Goal: Information Seeking & Learning: Learn about a topic

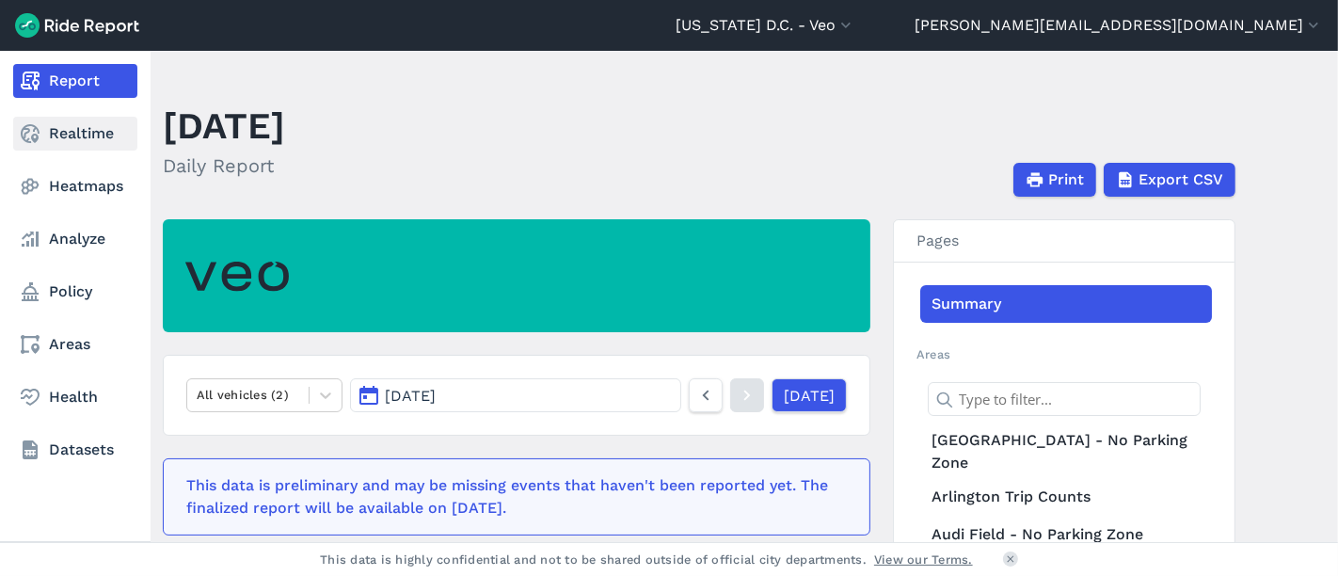
click at [82, 137] on link "Realtime" at bounding box center [75, 134] width 124 height 34
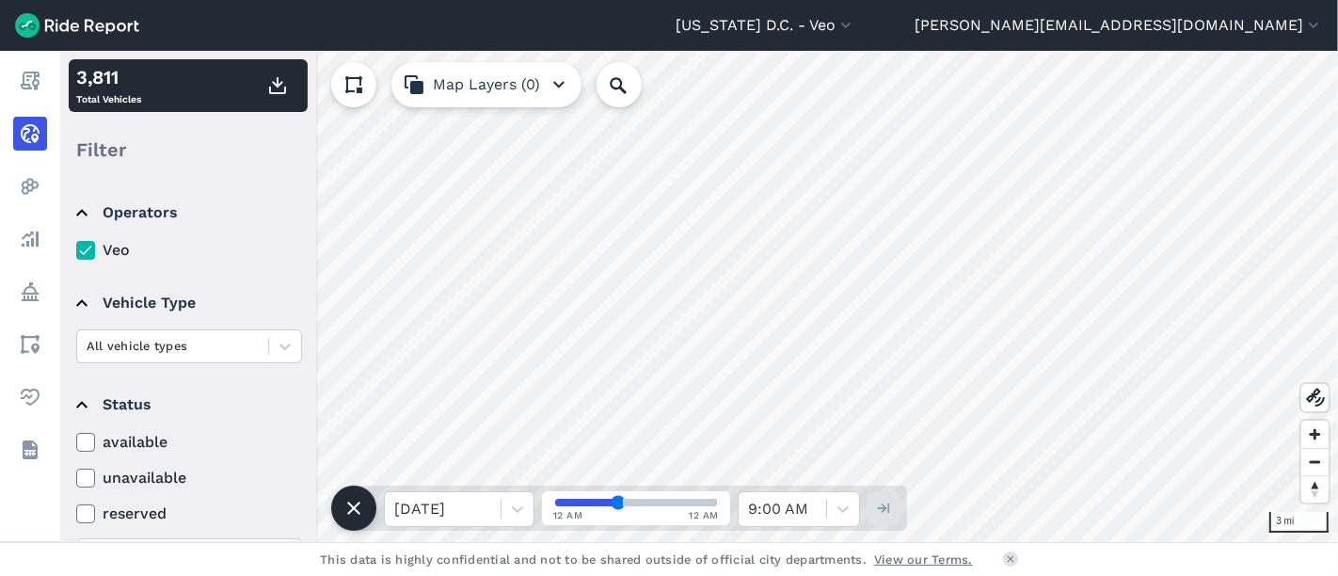
type input "[PERSON_NAME]"
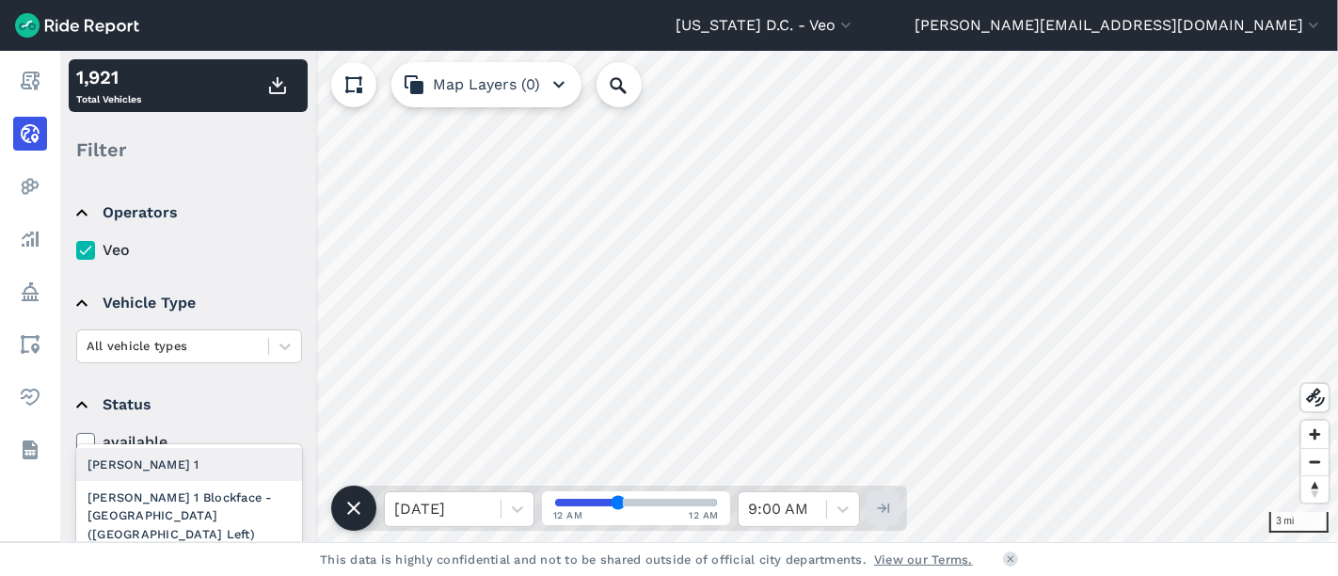
scroll to position [291, 0]
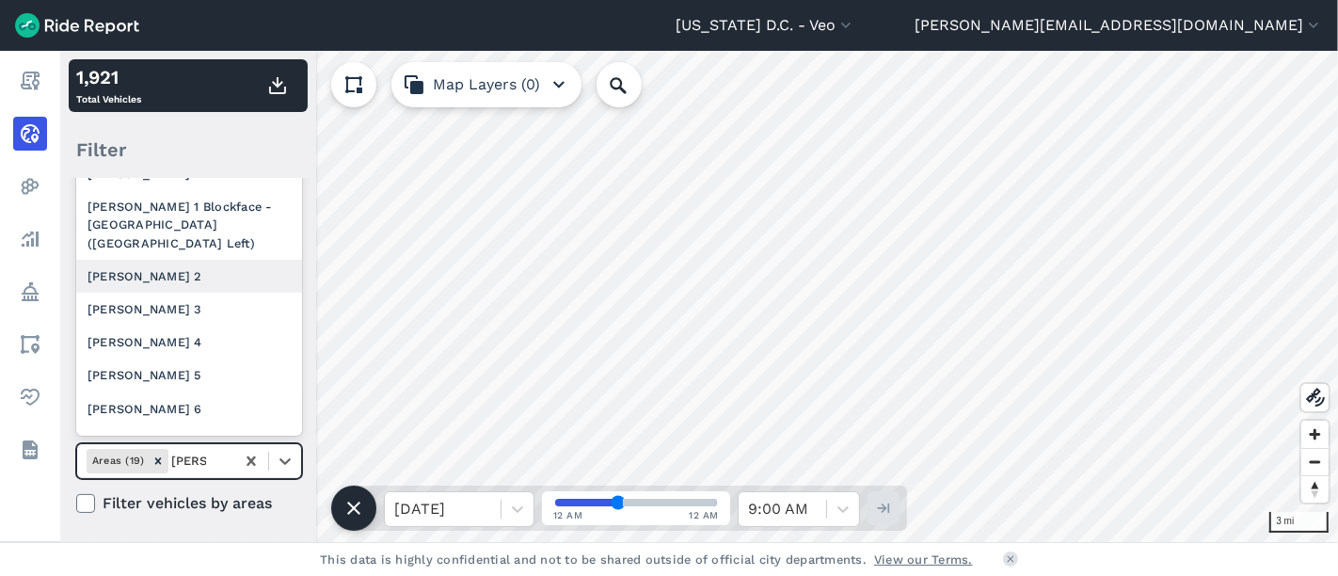
click at [158, 275] on div "[PERSON_NAME] 2" at bounding box center [189, 276] width 226 height 33
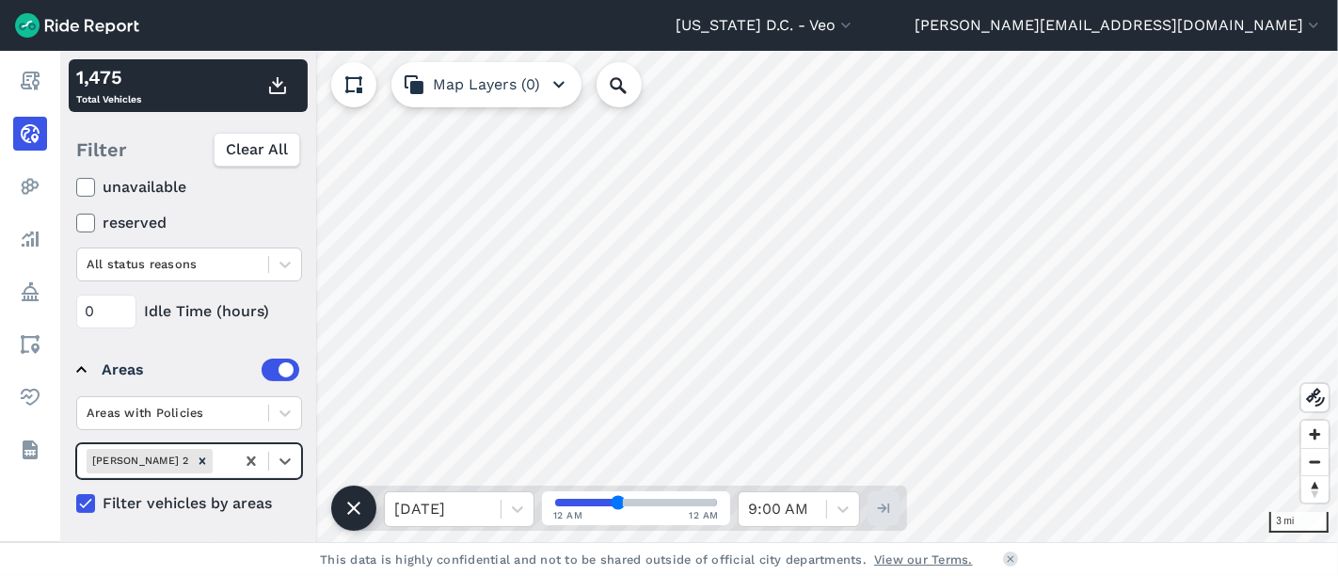
scroll to position [186, 0]
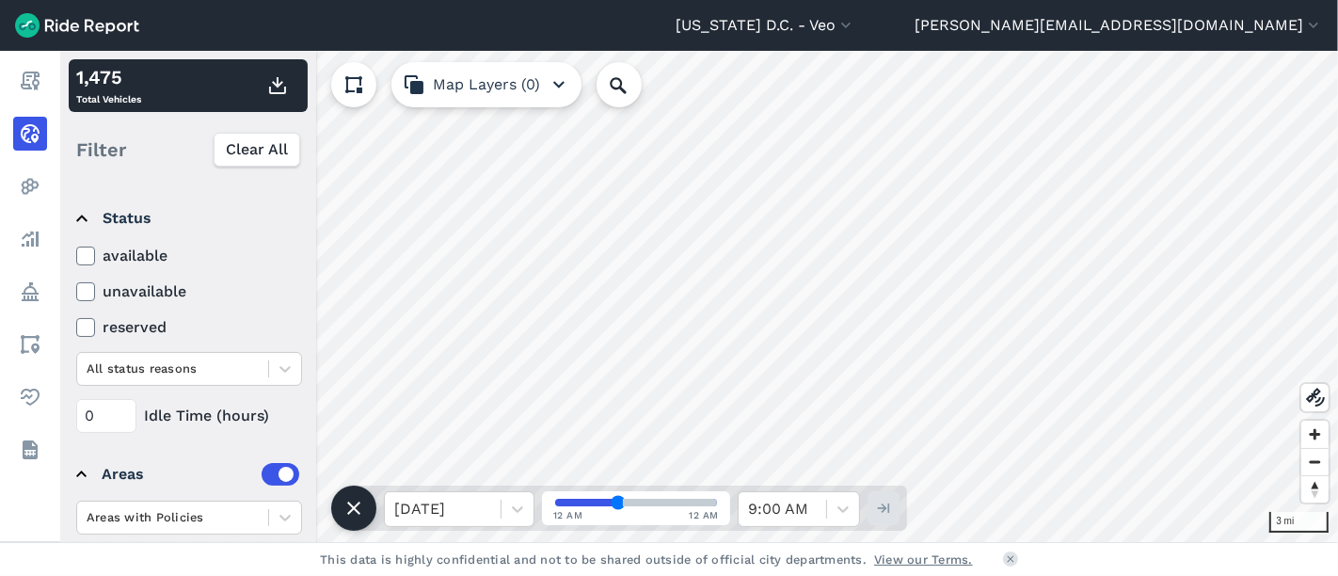
click at [138, 254] on label "available" at bounding box center [189, 256] width 226 height 23
click at [76, 254] on input "available" at bounding box center [76, 251] width 0 height 12
click at [81, 254] on icon at bounding box center [85, 256] width 17 height 19
click at [76, 254] on input "available" at bounding box center [76, 251] width 0 height 12
click at [1318, 426] on span "Zoom in" at bounding box center [1314, 434] width 27 height 27
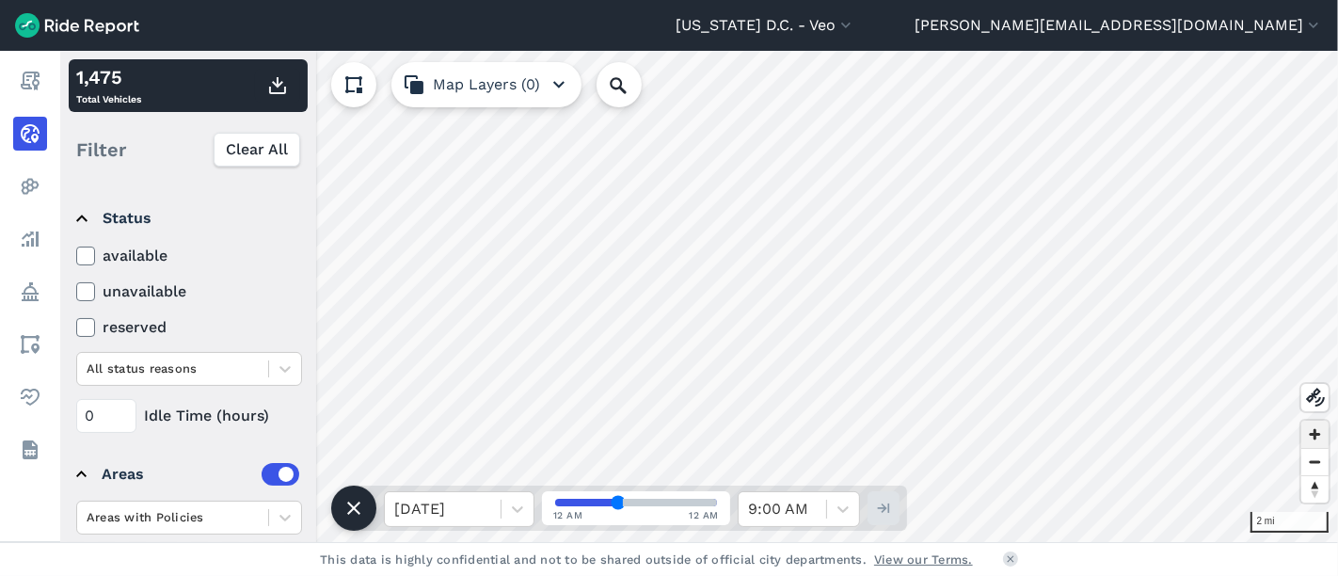
click at [1318, 427] on span "Zoom in" at bounding box center [1314, 434] width 27 height 27
click at [1317, 433] on span "Zoom in" at bounding box center [1314, 434] width 27 height 27
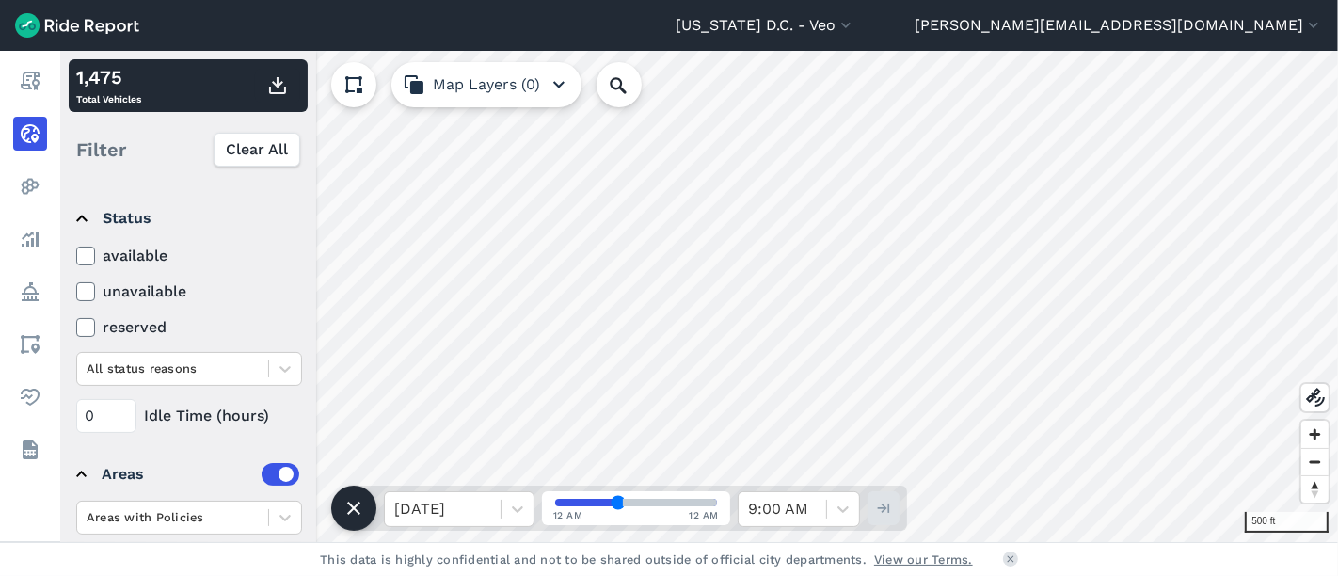
scroll to position [291, 0]
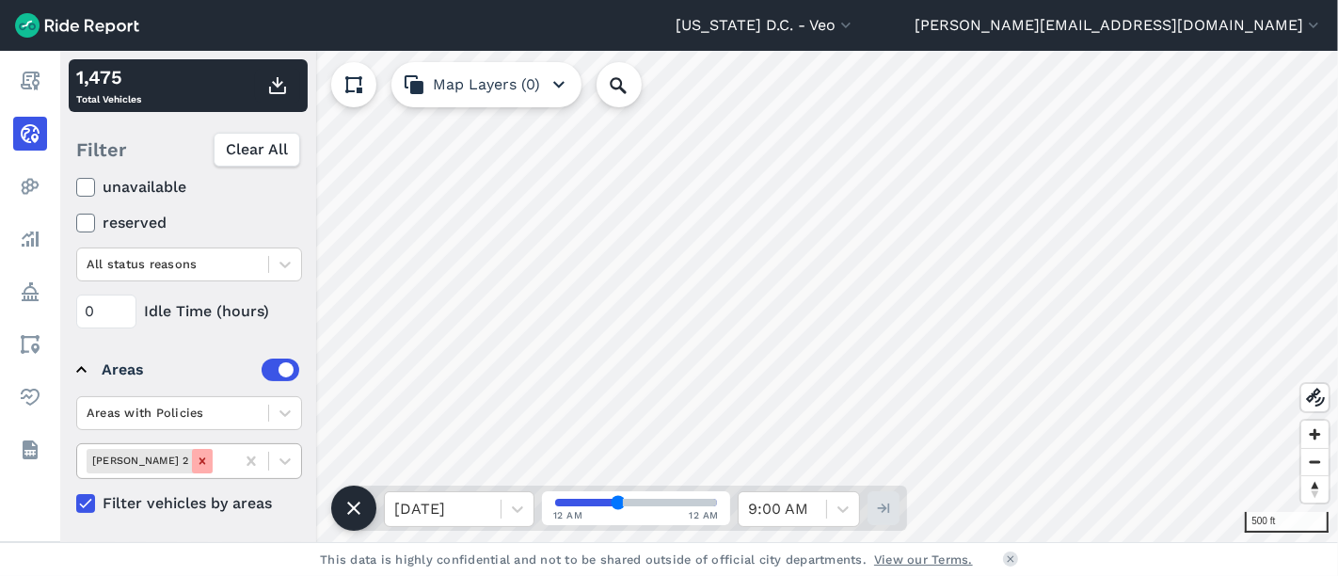
click at [196, 464] on icon "Remove Ward 2" at bounding box center [202, 460] width 13 height 13
click at [24, 9] on header "[US_STATE] D.C. - Veo All Service Areas [GEOGRAPHIC_DATA] - [GEOGRAPHIC_DATA][P…" at bounding box center [669, 25] width 1338 height 51
click at [1317, 463] on span "Zoom out" at bounding box center [1314, 462] width 27 height 26
click at [1316, 463] on span "Zoom out" at bounding box center [1314, 462] width 27 height 26
click at [1316, 437] on span "Zoom in" at bounding box center [1314, 434] width 27 height 27
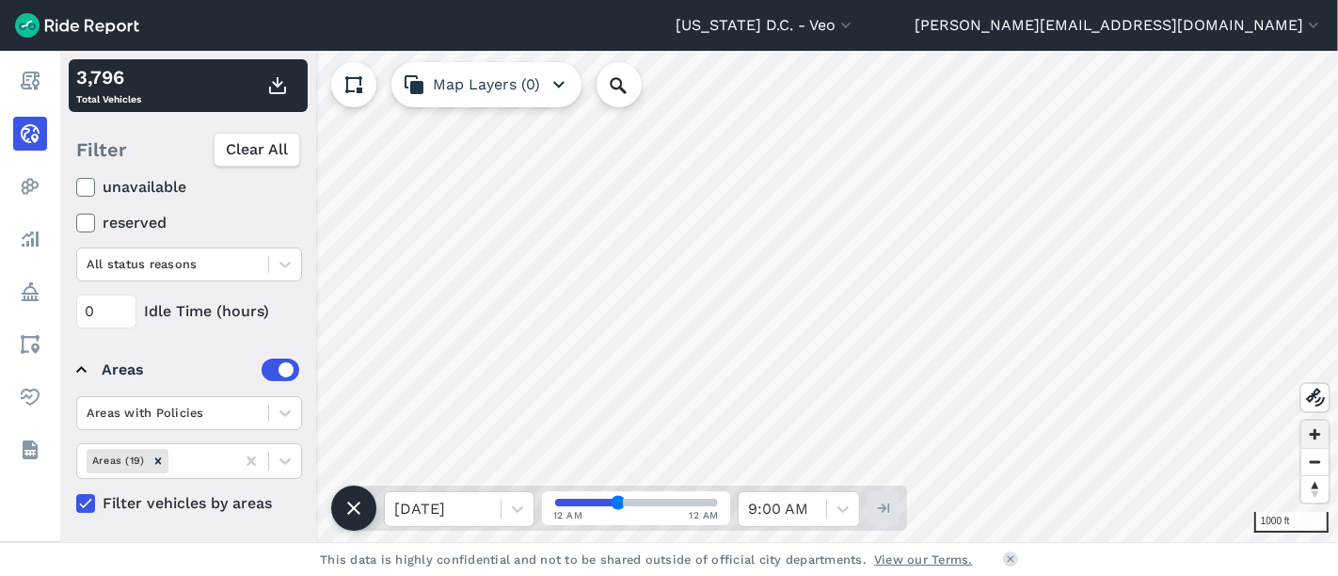
click at [1316, 437] on span "Zoom in" at bounding box center [1314, 434] width 27 height 27
click at [1310, 436] on span "Zoom in" at bounding box center [1314, 434] width 27 height 27
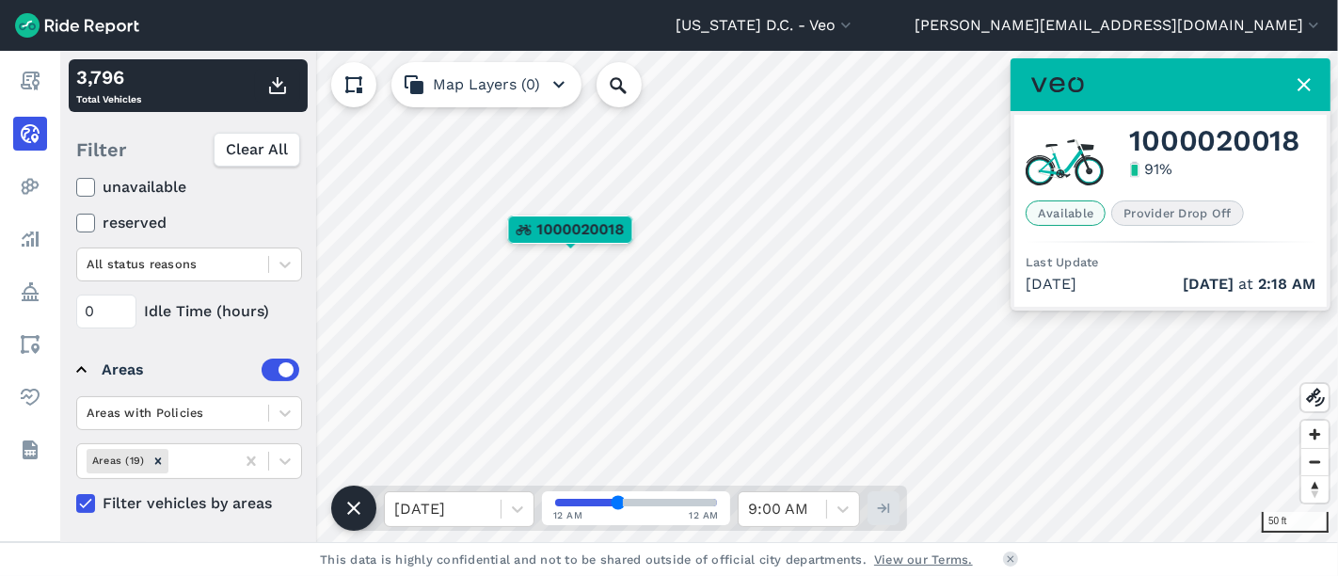
click at [1300, 78] on icon at bounding box center [1304, 84] width 23 height 23
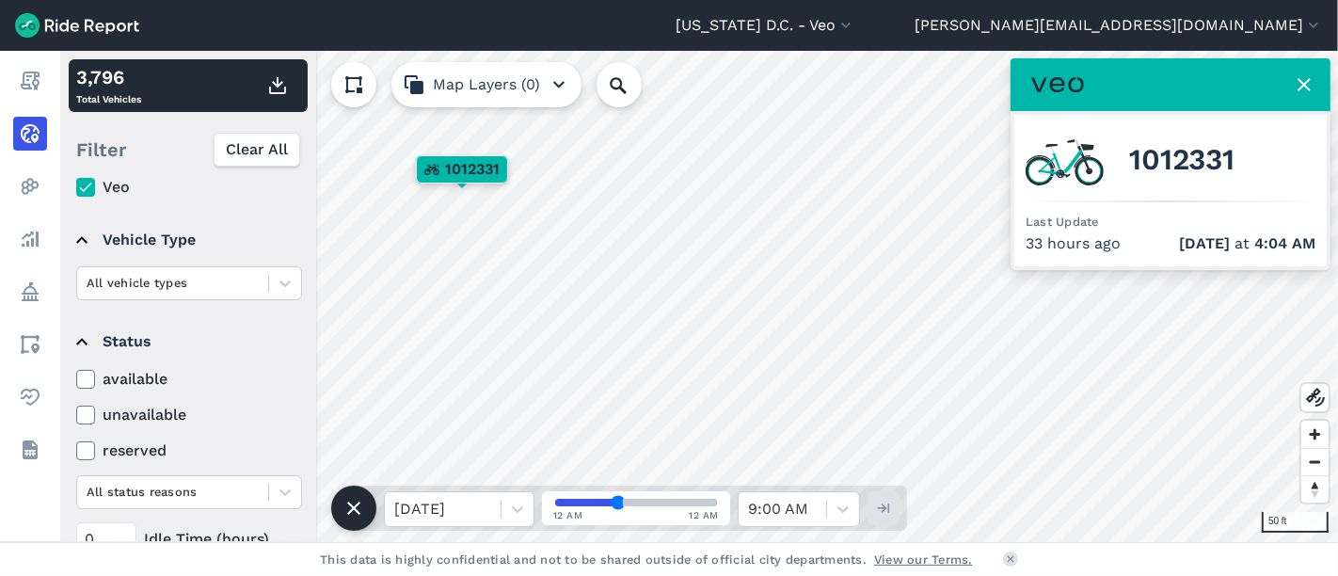
scroll to position [0, 0]
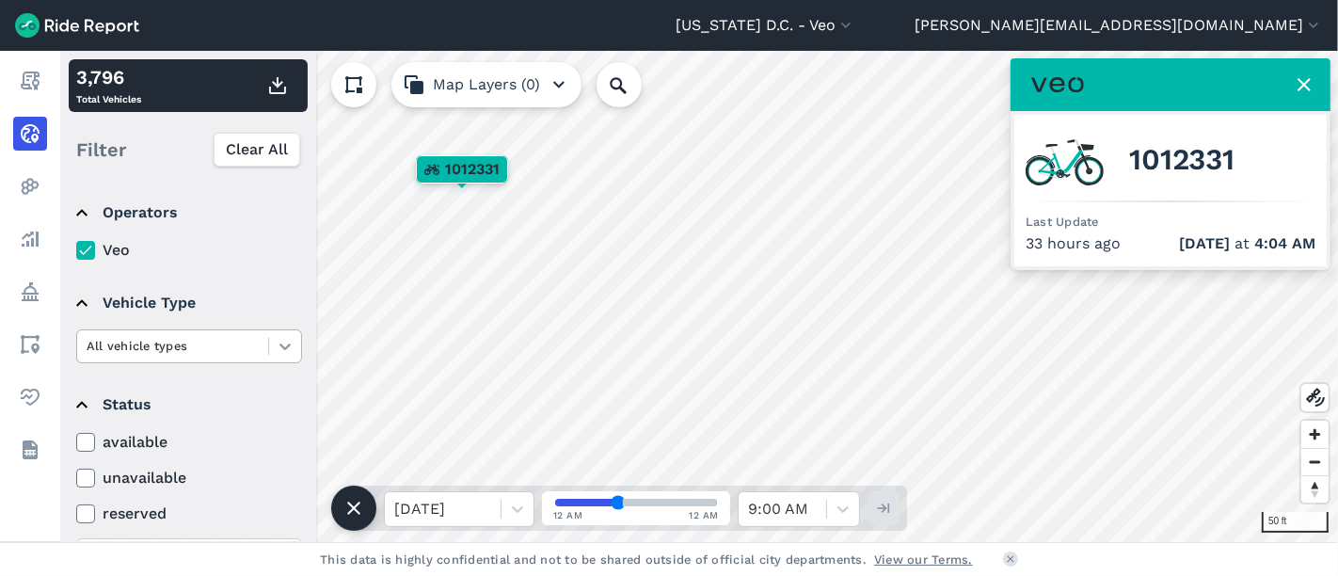
click at [284, 348] on icon at bounding box center [284, 346] width 11 height 7
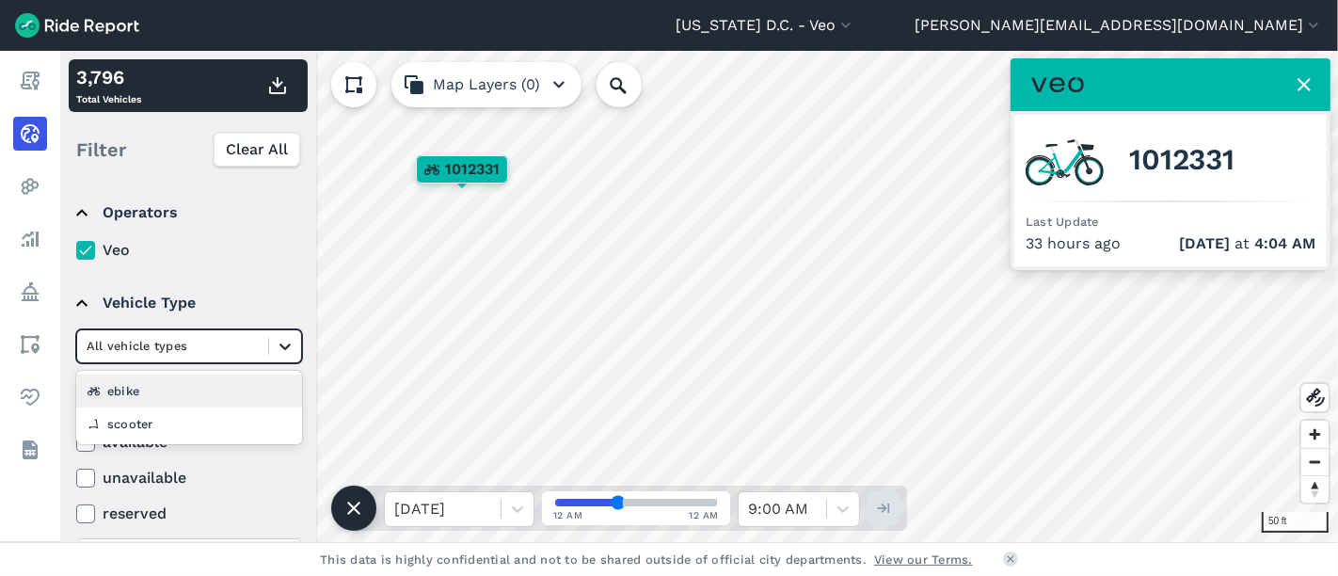
click at [284, 348] on icon at bounding box center [284, 346] width 11 height 7
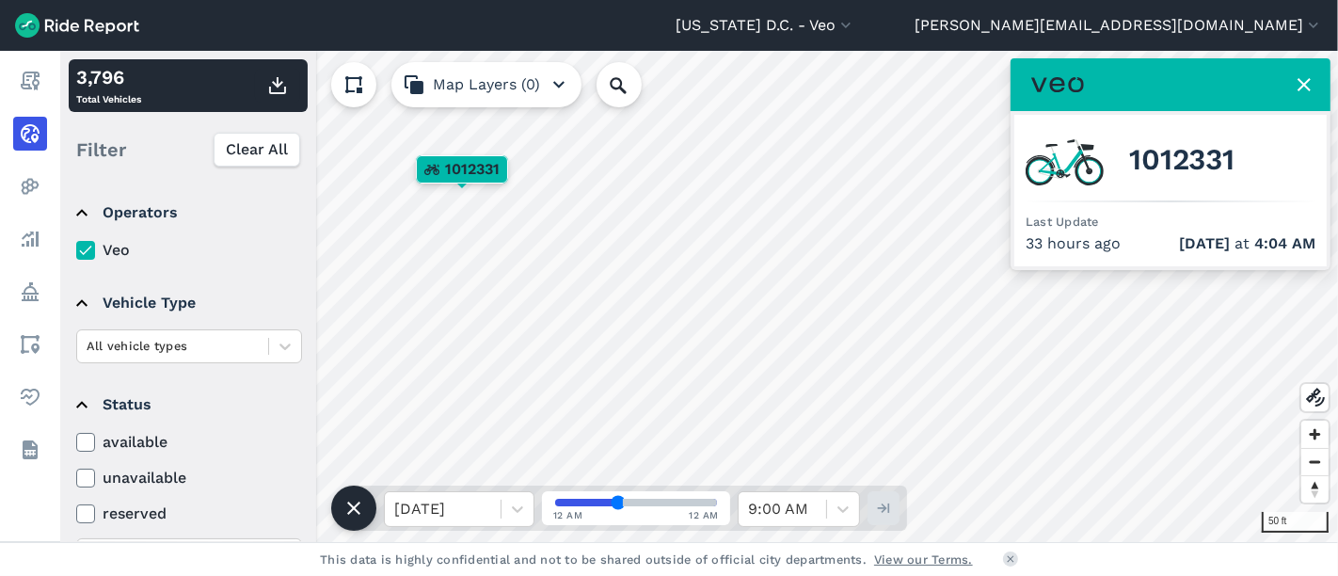
click at [83, 211] on summary "Operators" at bounding box center [187, 212] width 223 height 53
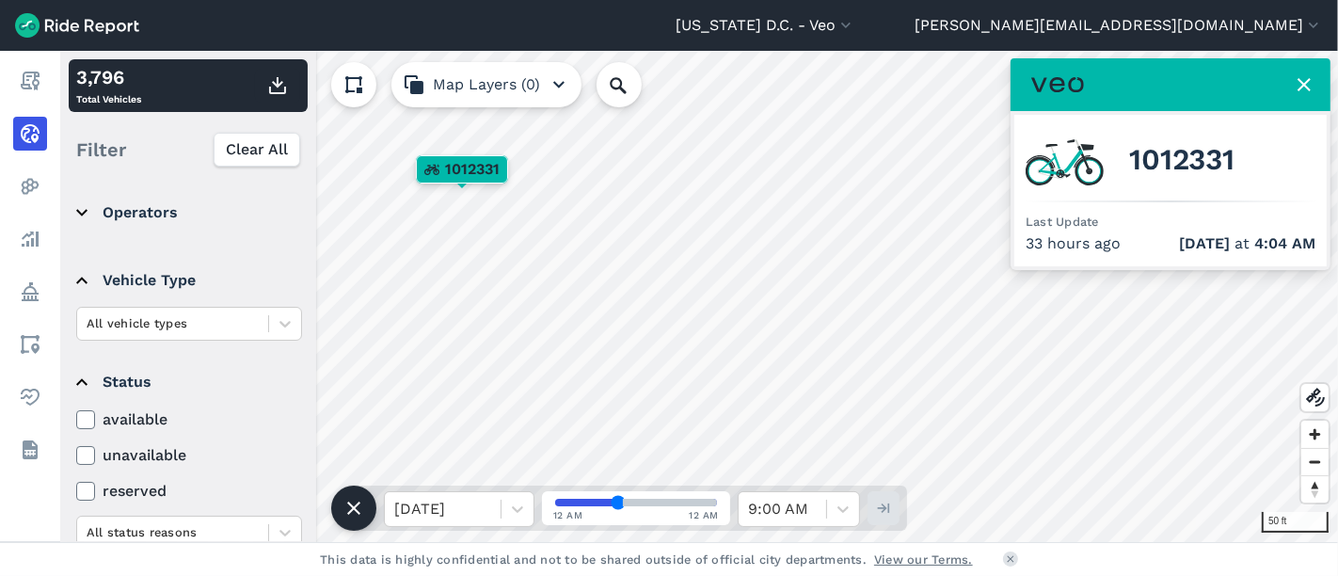
click at [82, 211] on summary "Operators" at bounding box center [187, 212] width 223 height 53
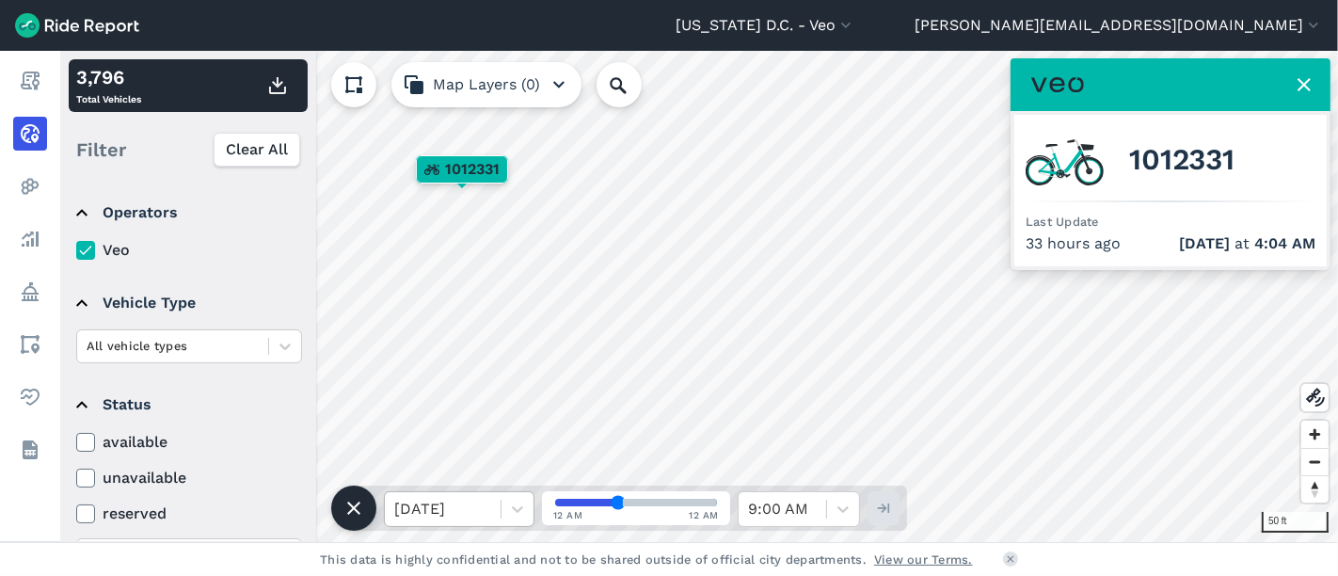
click at [468, 504] on div at bounding box center [442, 509] width 97 height 26
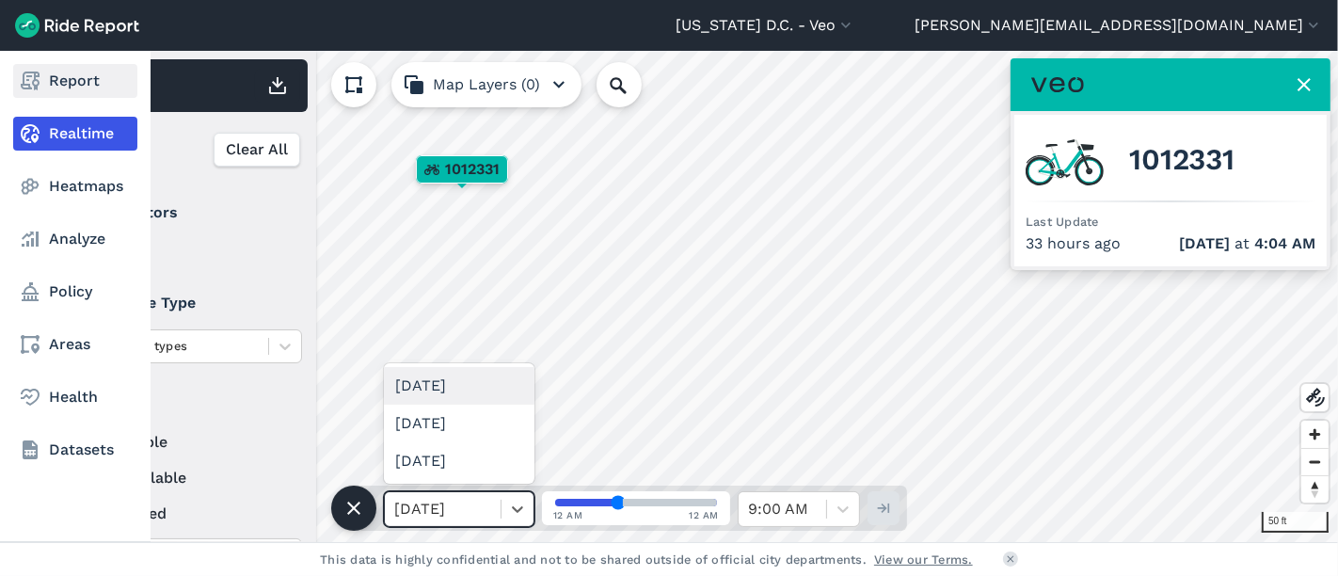
click at [42, 75] on link "Report" at bounding box center [75, 81] width 124 height 34
